Goal: Task Accomplishment & Management: Manage account settings

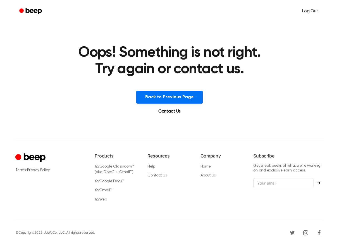
click at [311, 13] on link "Log Out" at bounding box center [310, 10] width 27 height 13
